Goal: Task Accomplishment & Management: Complete application form

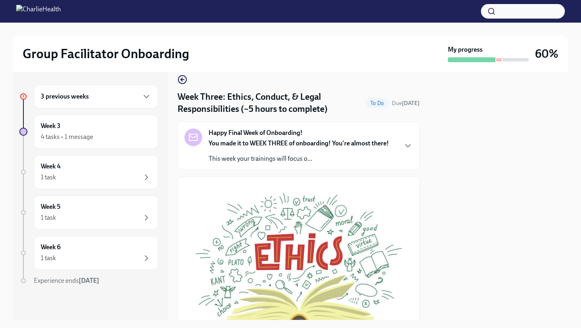
scroll to position [35, 0]
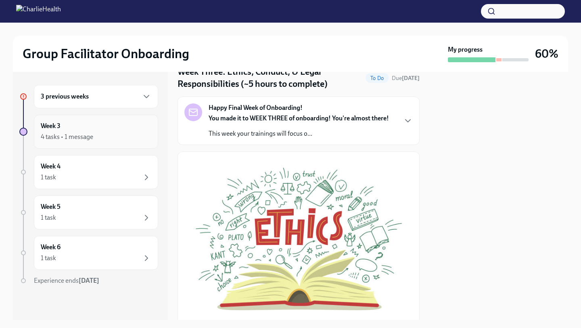
click at [59, 132] on div "4 tasks • 1 message" at bounding box center [67, 136] width 52 height 9
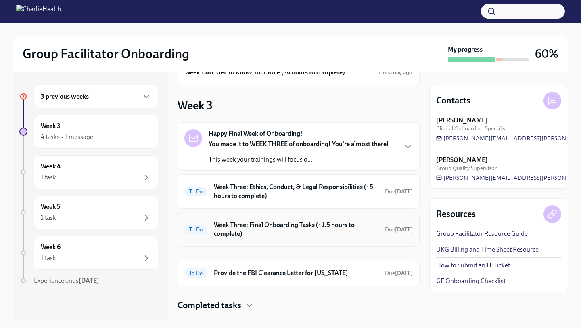
scroll to position [63, 0]
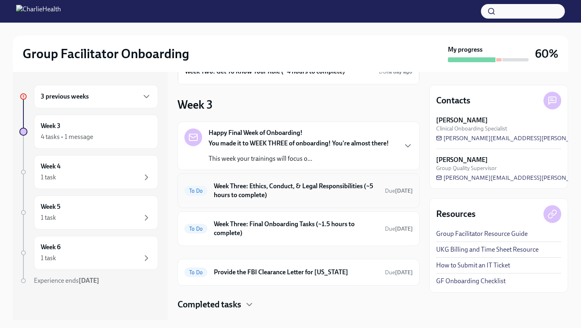
click at [313, 198] on h6 "Week Three: Ethics, Conduct, & Legal Responsibilities (~5 hours to complete)" at bounding box center [296, 191] width 165 height 18
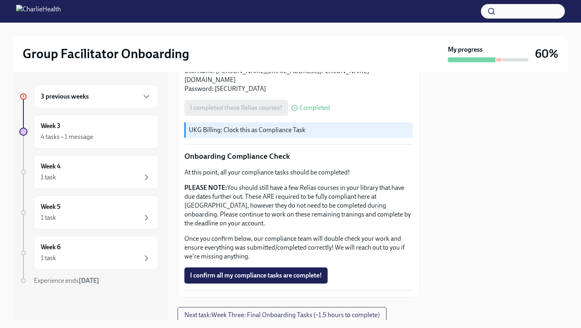
scroll to position [429, 0]
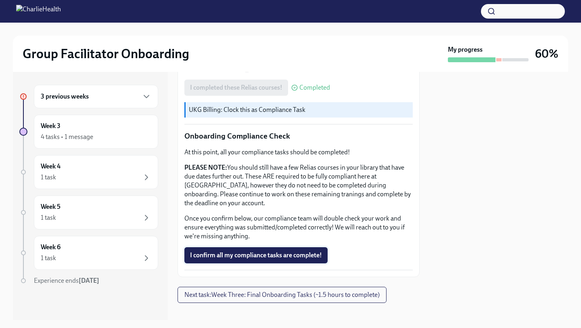
click at [294, 251] on span "I confirm all my compliance tasks are complete!" at bounding box center [256, 255] width 132 height 8
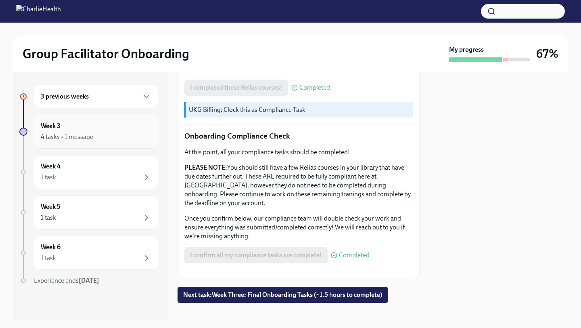
click at [57, 120] on div "Week 3 4 tasks • 1 message" at bounding box center [96, 132] width 124 height 34
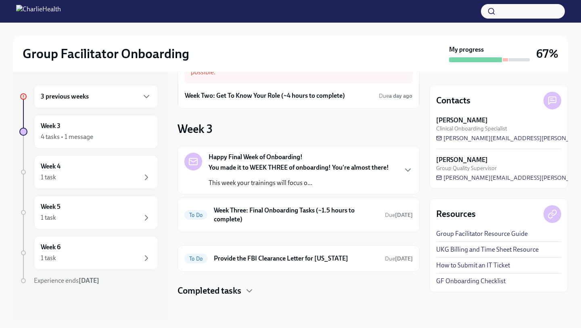
scroll to position [42, 0]
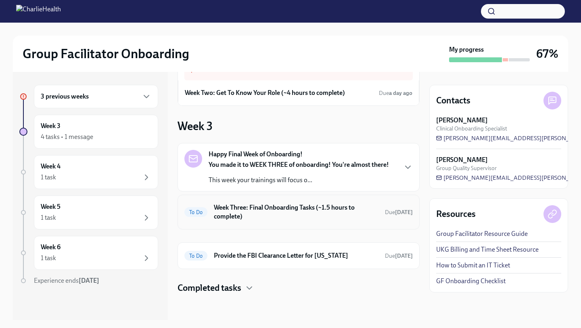
click at [271, 214] on h6 "Week Three: Final Onboarding Tasks (~1.5 hours to complete)" at bounding box center [296, 212] width 165 height 18
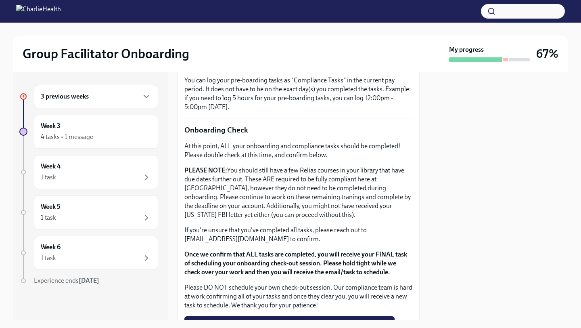
scroll to position [689, 0]
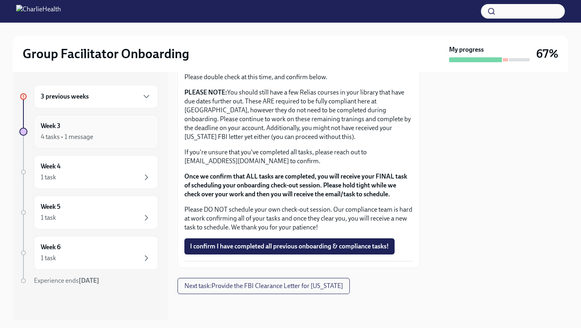
click at [111, 132] on div "4 tasks • 1 message" at bounding box center [96, 137] width 111 height 10
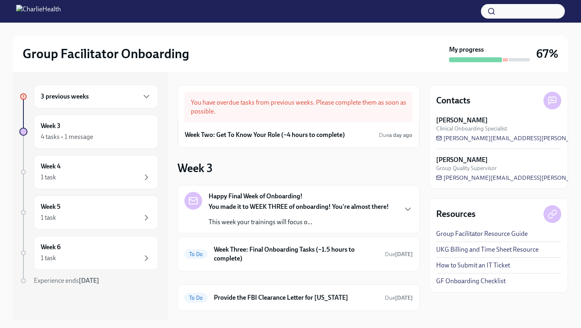
scroll to position [42, 0]
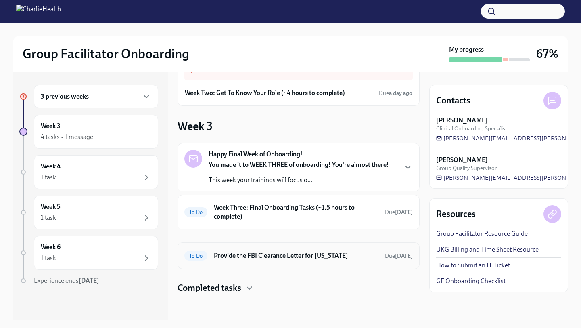
click at [313, 256] on h6 "Provide the FBI Clearance Letter for [US_STATE]" at bounding box center [296, 255] width 165 height 9
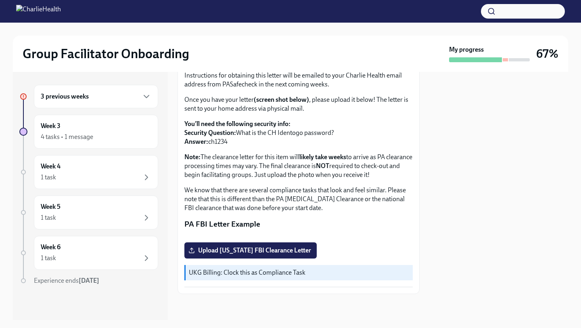
scroll to position [143, 0]
click at [69, 179] on div "1 task" at bounding box center [96, 177] width 111 height 10
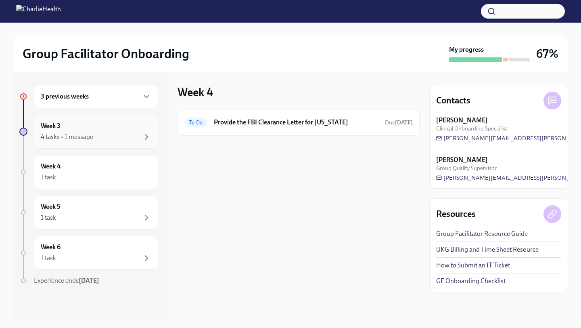
click at [96, 134] on div "4 tasks • 1 message" at bounding box center [96, 137] width 111 height 10
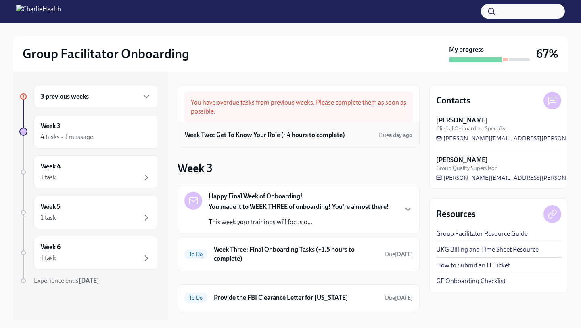
click at [328, 140] on div "Week Two: Get To Know Your Role (~4 hours to complete) Due a day ago" at bounding box center [298, 135] width 227 height 12
